Goal: Task Accomplishment & Management: Manage account settings

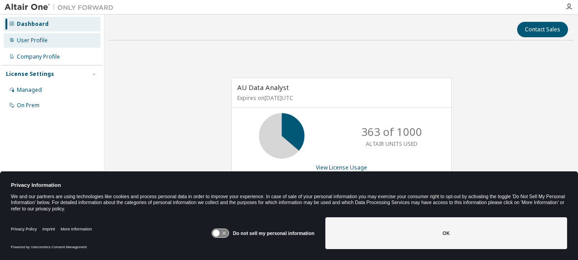
click at [45, 41] on div "User Profile" at bounding box center [32, 40] width 31 height 7
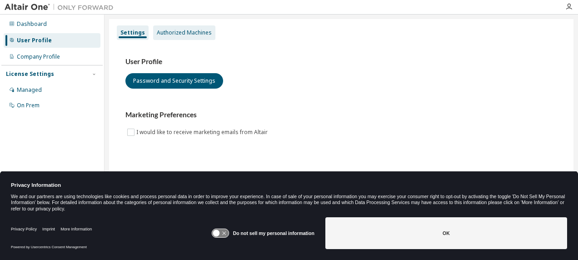
click at [160, 33] on div "Authorized Machines" at bounding box center [184, 32] width 55 height 7
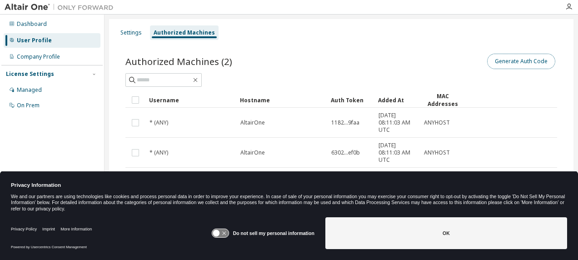
click at [533, 60] on button "Generate Auth Code" at bounding box center [521, 61] width 68 height 15
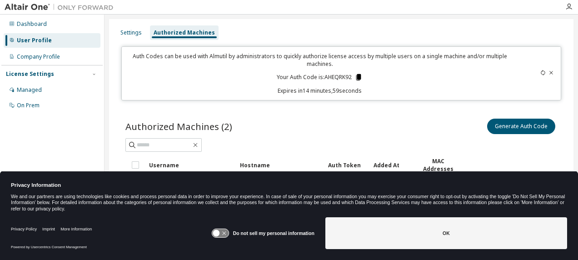
click at [356, 78] on icon at bounding box center [358, 77] width 5 height 6
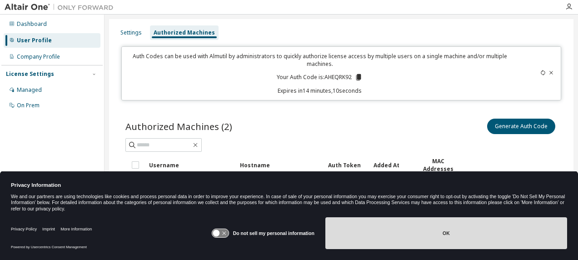
click at [433, 235] on button "OK" at bounding box center [446, 233] width 242 height 32
